Goal: Information Seeking & Learning: Learn about a topic

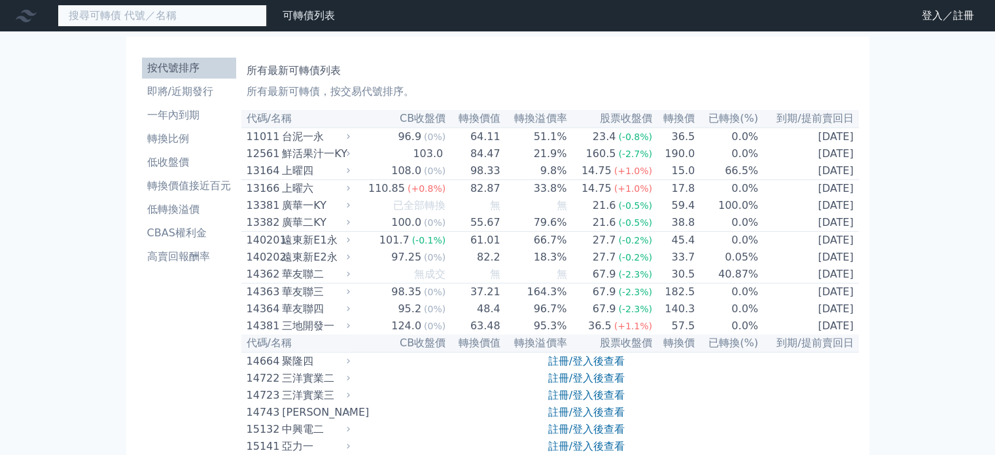
click at [133, 12] on input at bounding box center [162, 16] width 209 height 22
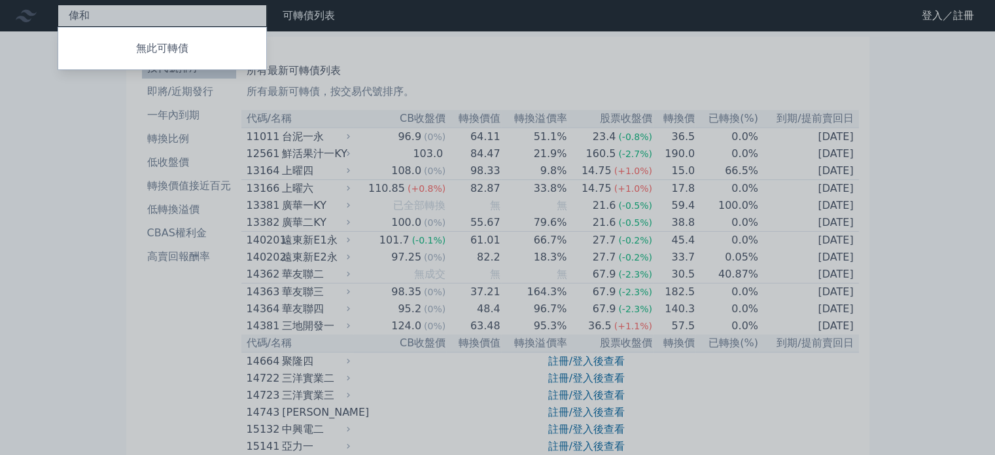
type input "委"
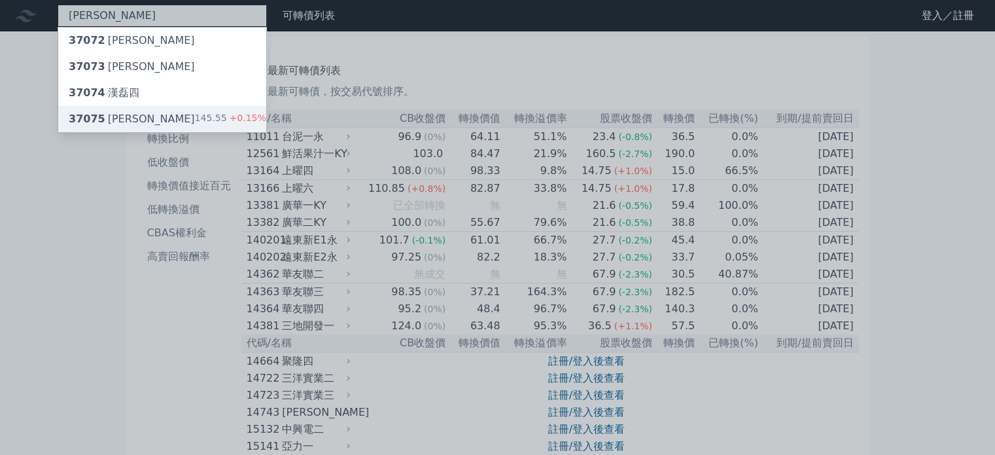
type input "[PERSON_NAME]"
click at [115, 120] on div "37075 [PERSON_NAME]" at bounding box center [132, 119] width 126 height 16
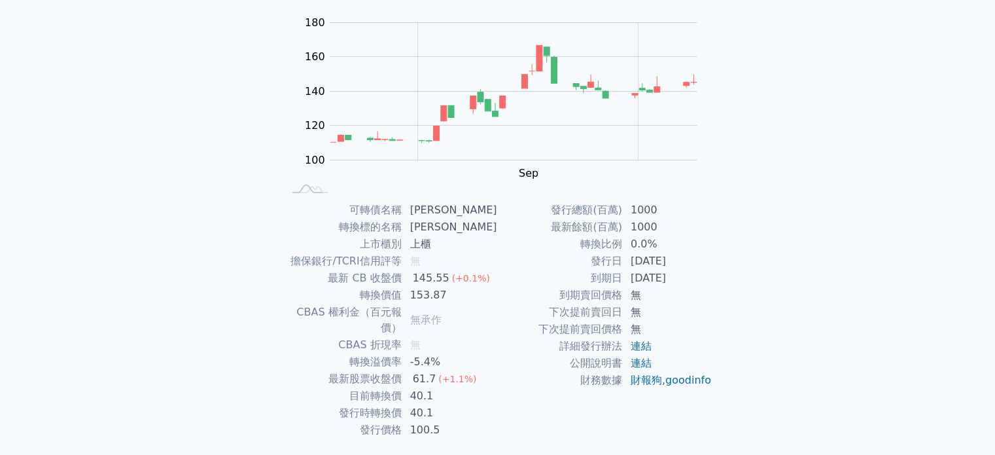
scroll to position [131, 0]
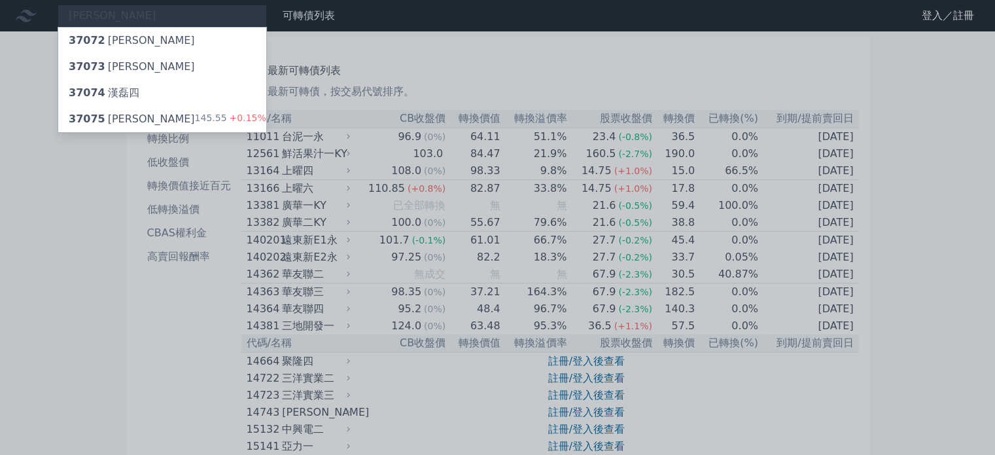
click at [22, 73] on div at bounding box center [497, 227] width 995 height 455
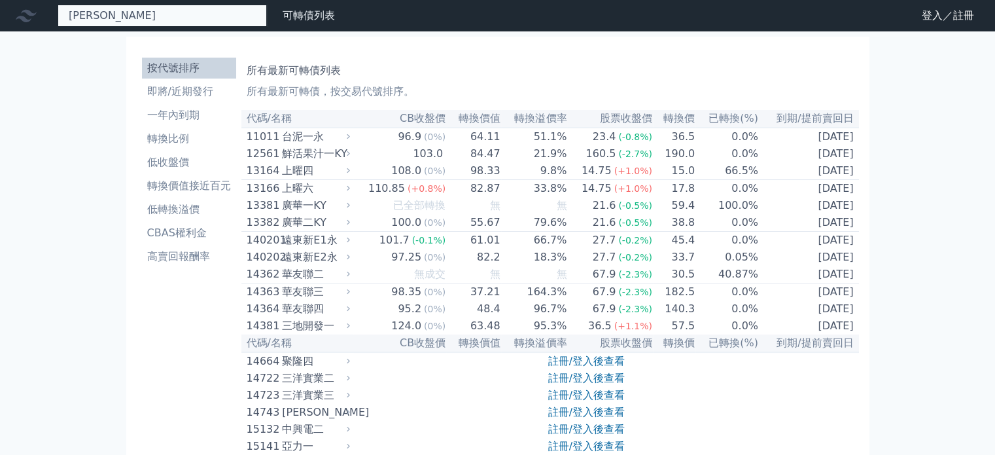
click at [92, 15] on div "[PERSON_NAME] 37072 漢磊二 37073 漢磊三 37074 漢磊四 37075 漢磊五 145.55 +0.15%" at bounding box center [162, 16] width 209 height 22
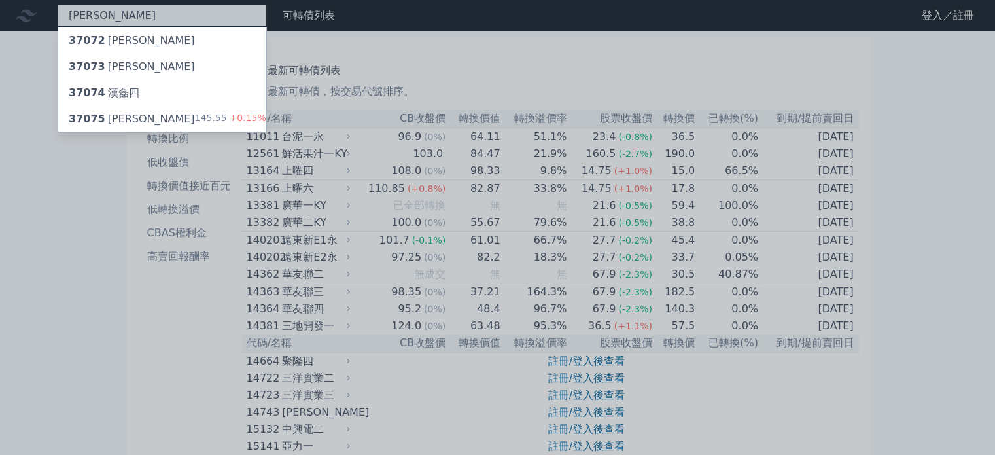
type input "漢"
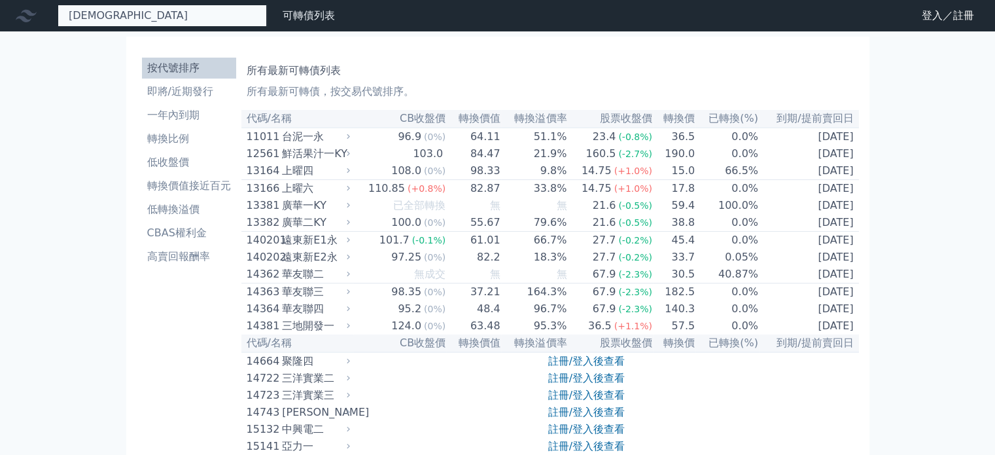
type input "家"
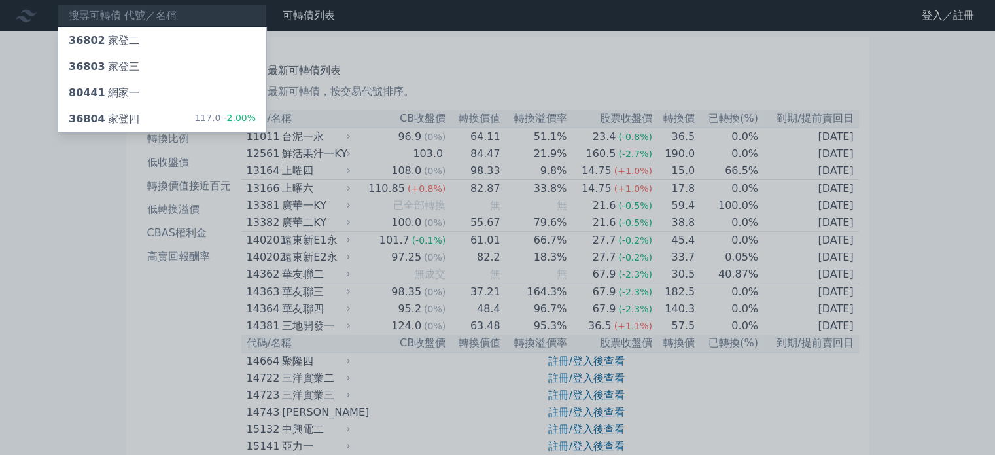
click at [193, 288] on div at bounding box center [497, 227] width 995 height 455
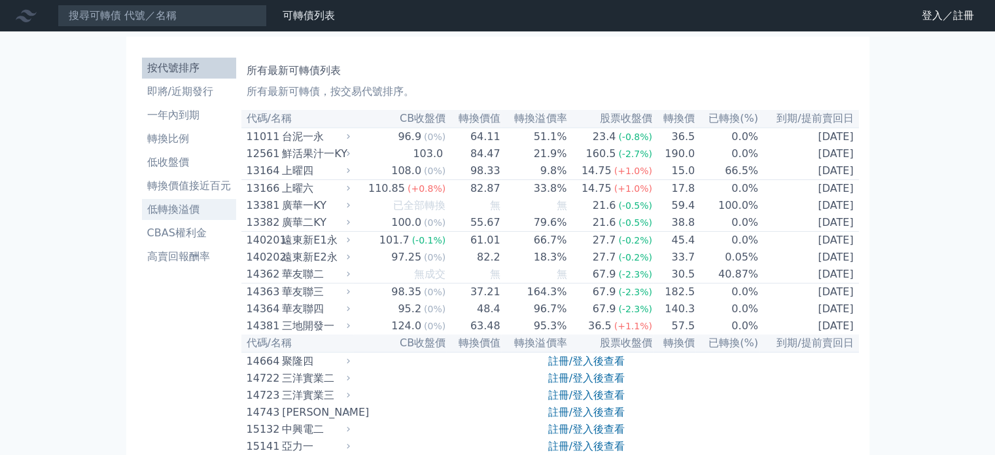
click at [181, 212] on li "低轉換溢價" at bounding box center [189, 209] width 94 height 16
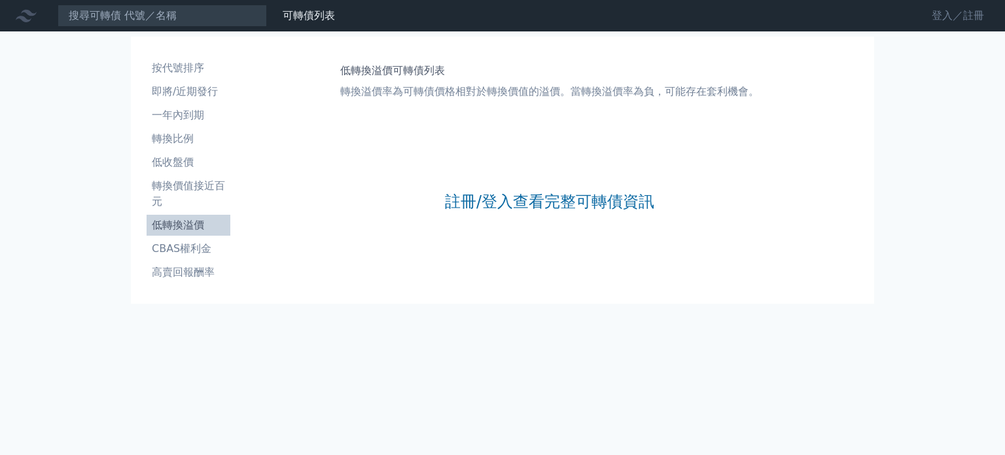
click at [950, 20] on link "登入／註冊" at bounding box center [957, 15] width 73 height 21
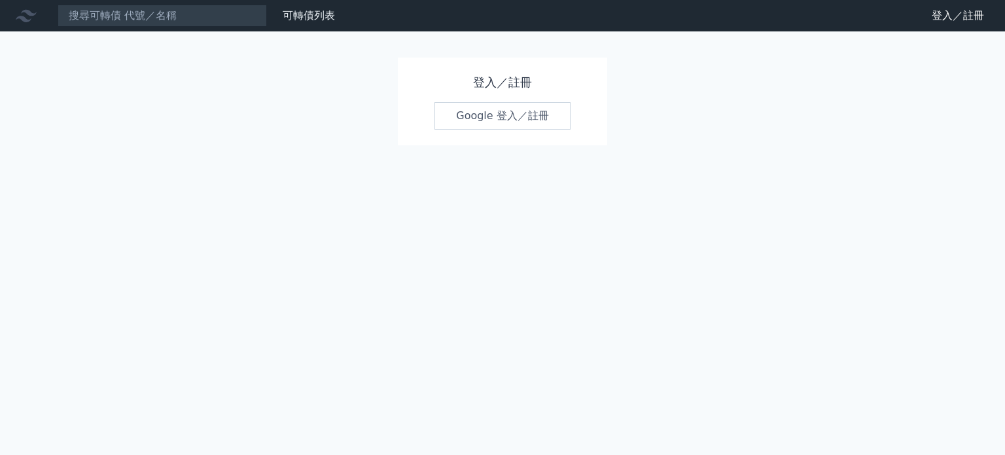
click at [506, 112] on link "Google 登入／註冊" at bounding box center [502, 115] width 136 height 27
